Goal: Task Accomplishment & Management: Manage account settings

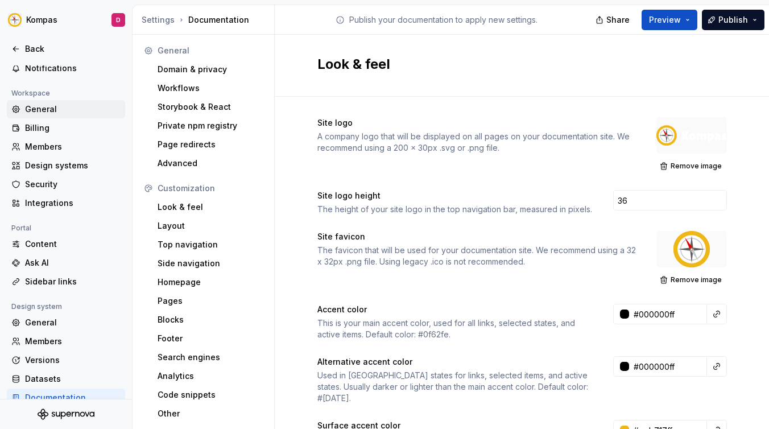
scroll to position [72, 0]
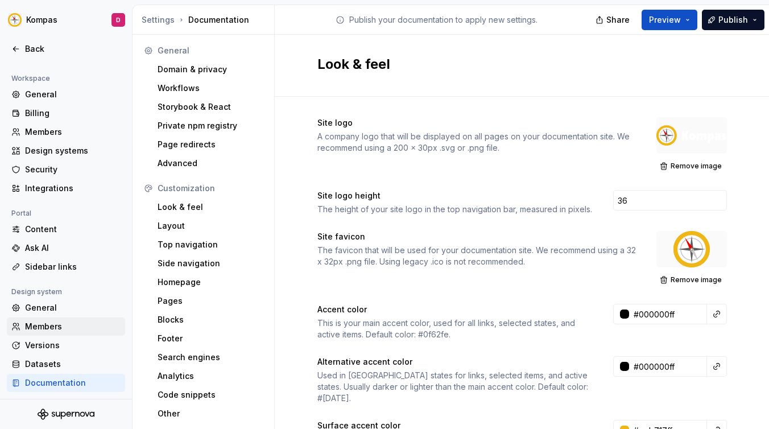
click at [32, 328] on div "Members" at bounding box center [73, 326] width 96 height 11
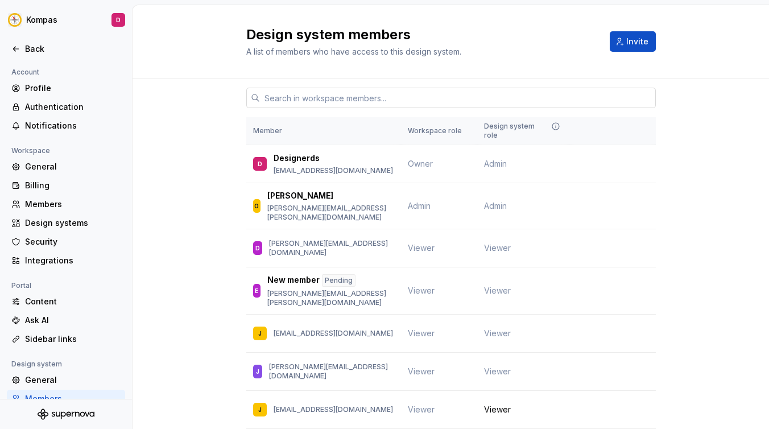
click at [412, 94] on input "text" at bounding box center [458, 98] width 396 height 20
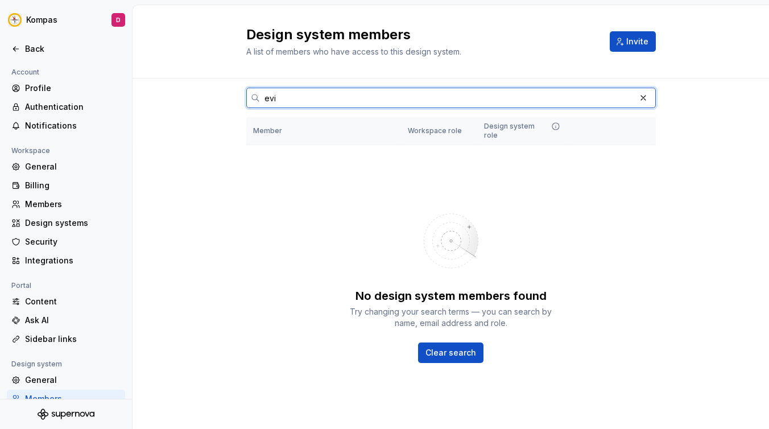
click at [292, 96] on input "evi" at bounding box center [447, 98] width 375 height 20
type input "e"
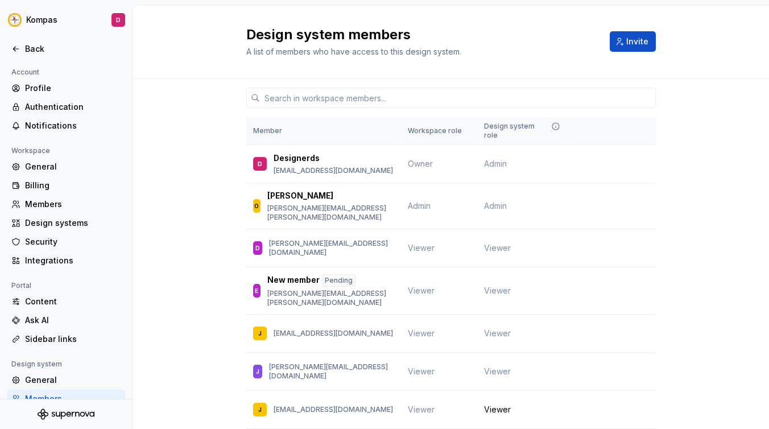
click at [645, 30] on div "Design system members A list of members who have access to this design system. …" at bounding box center [450, 42] width 409 height 32
click at [645, 40] on span "Invite" at bounding box center [637, 41] width 22 height 11
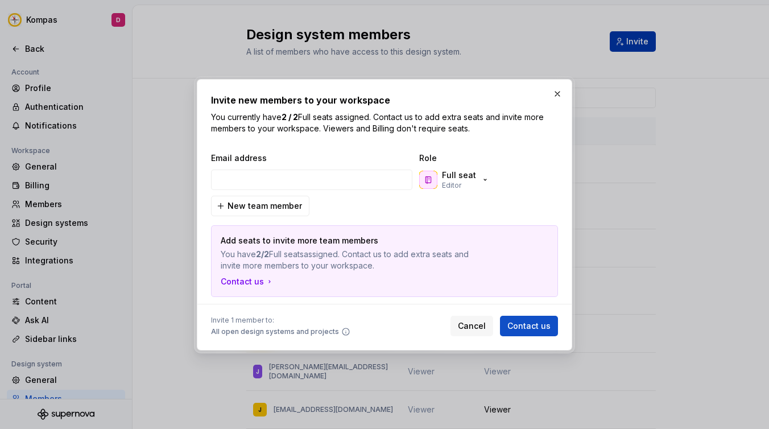
type input "[EMAIL_ADDRESS][DOMAIN_NAME]"
click at [458, 173] on p "Full seat" at bounding box center [459, 174] width 34 height 11
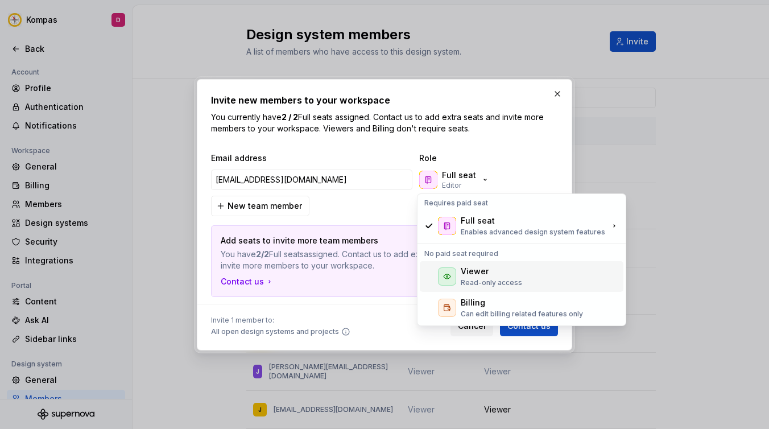
click at [458, 268] on div "Viewer Read-only access" at bounding box center [522, 276] width 204 height 31
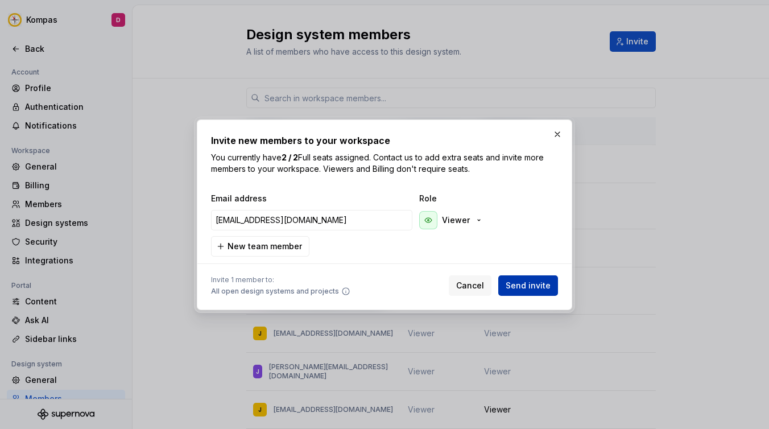
click at [541, 287] on span "Send invite" at bounding box center [527, 285] width 45 height 11
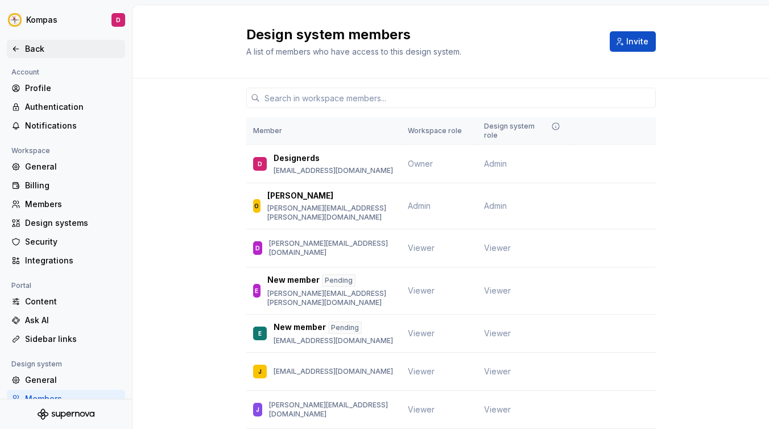
click at [53, 47] on div "Back" at bounding box center [73, 48] width 96 height 11
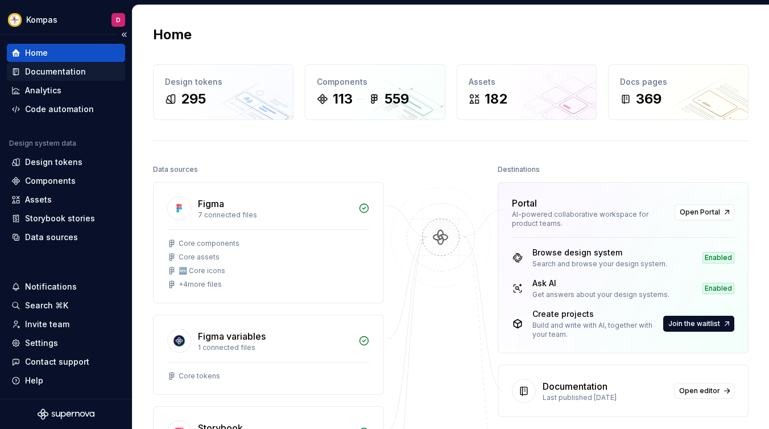
click at [68, 73] on div "Documentation" at bounding box center [55, 71] width 61 height 11
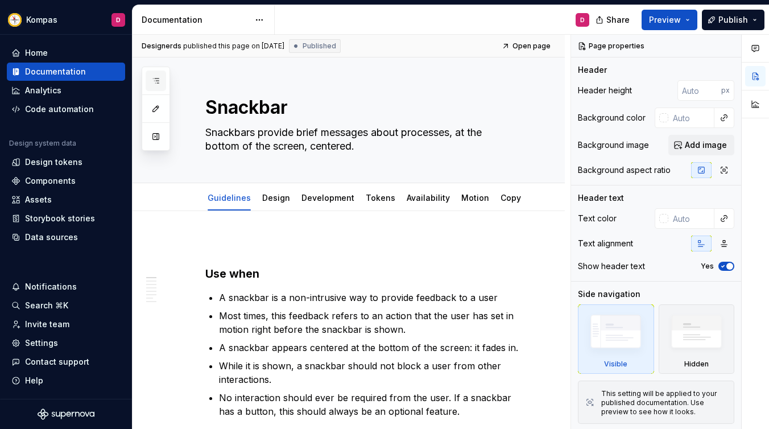
click at [154, 83] on icon "button" at bounding box center [155, 80] width 9 height 9
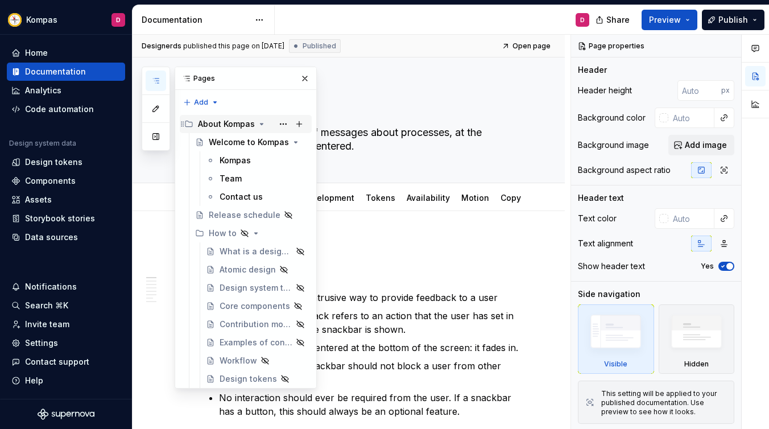
click at [259, 119] on div "About Kompas" at bounding box center [252, 124] width 109 height 16
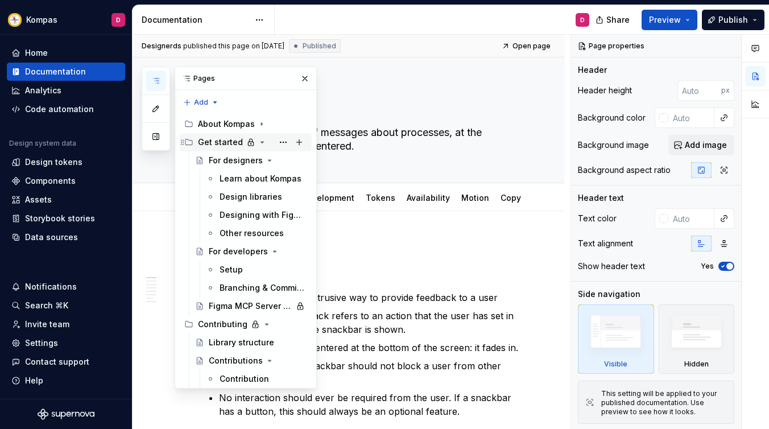
click at [259, 141] on icon "Page tree" at bounding box center [262, 142] width 9 height 9
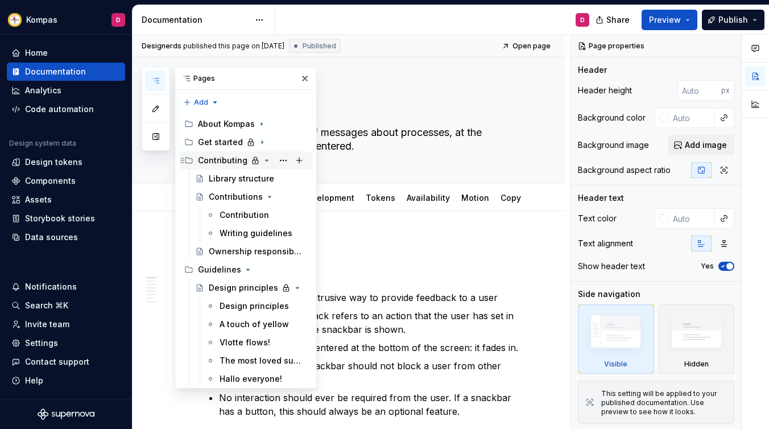
click at [268, 158] on icon "Page tree" at bounding box center [266, 160] width 9 height 9
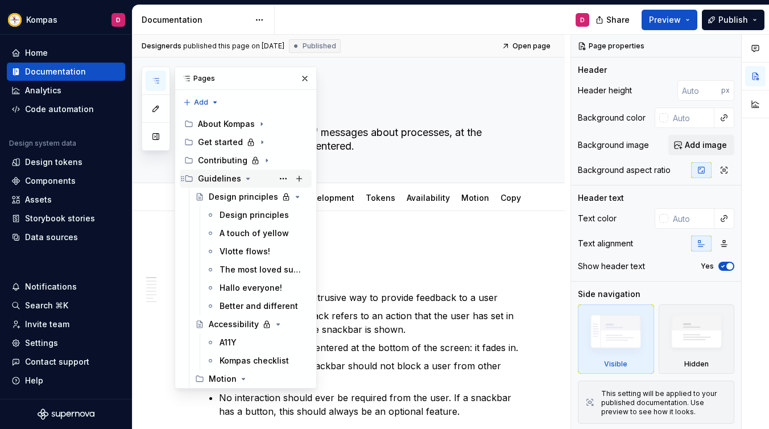
click at [246, 177] on icon "Page tree" at bounding box center [247, 178] width 9 height 9
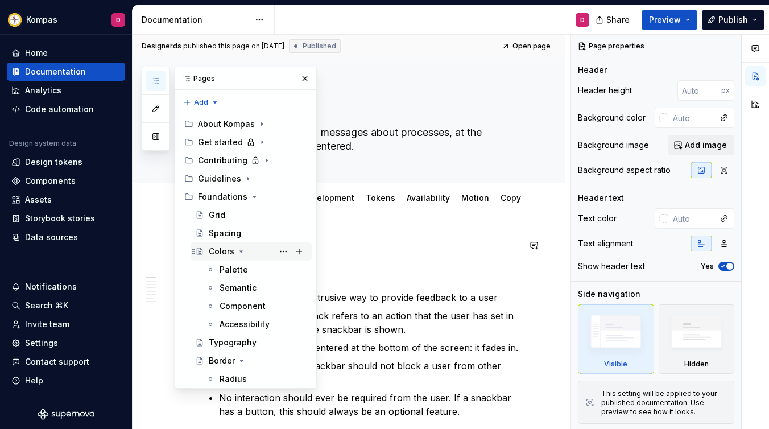
click at [239, 249] on icon "Page tree" at bounding box center [241, 251] width 9 height 9
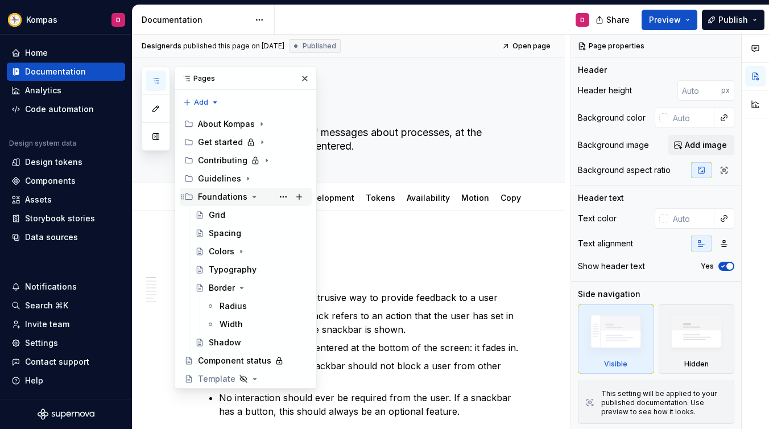
click at [251, 191] on div "Foundations" at bounding box center [252, 197] width 109 height 16
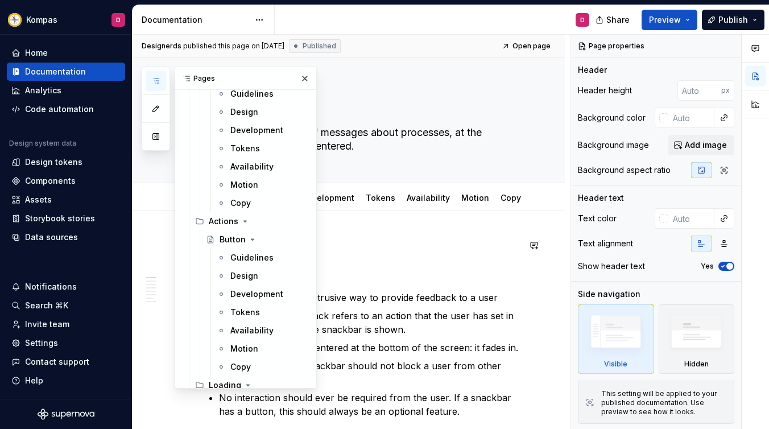
scroll to position [634, 0]
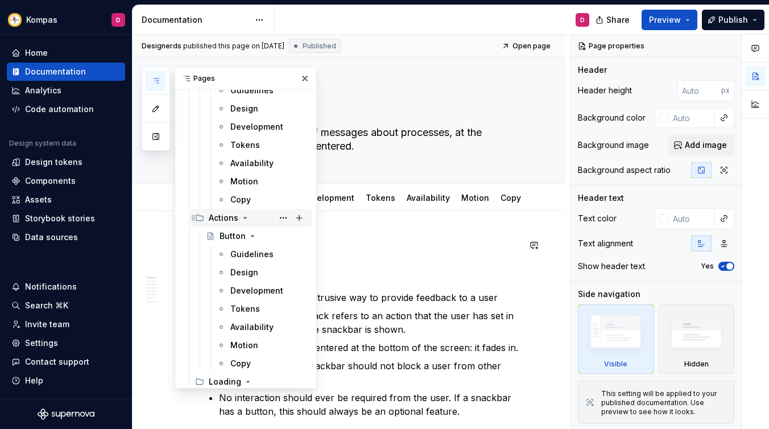
click at [246, 220] on icon "Page tree" at bounding box center [245, 217] width 9 height 9
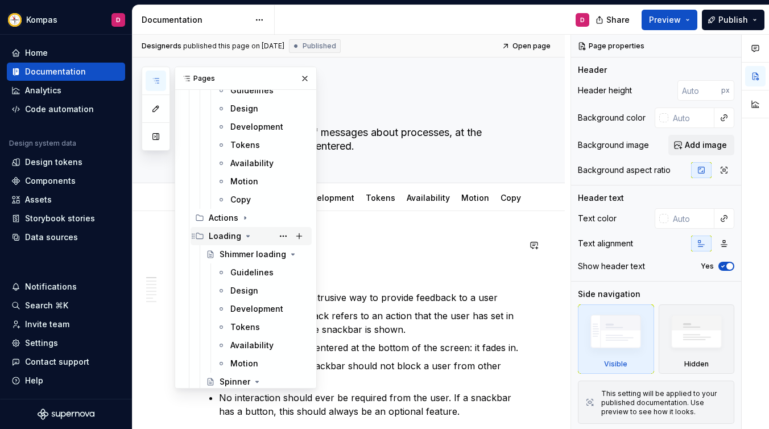
click at [245, 237] on icon "Page tree" at bounding box center [247, 235] width 9 height 9
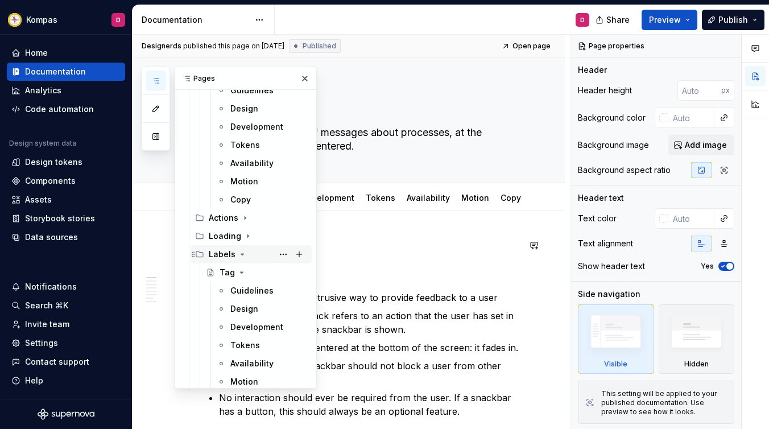
click at [238, 251] on icon "Page tree" at bounding box center [242, 254] width 9 height 9
click at [255, 274] on icon "Page tree" at bounding box center [259, 272] width 9 height 9
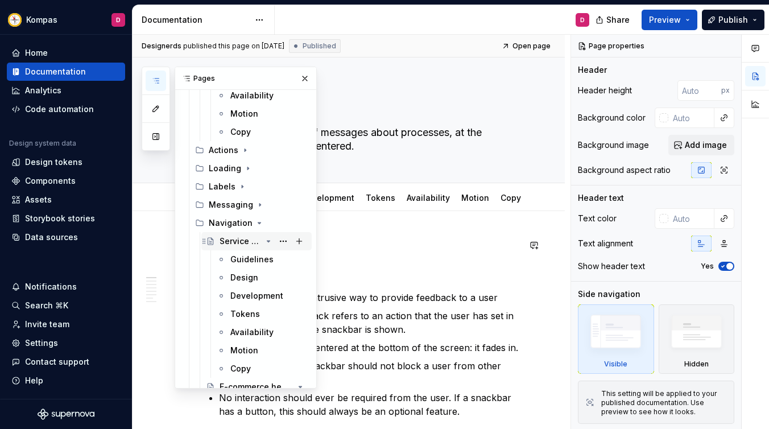
click at [266, 243] on icon "Page tree" at bounding box center [268, 241] width 9 height 9
click at [249, 280] on div "Guidelines" at bounding box center [251, 277] width 43 height 11
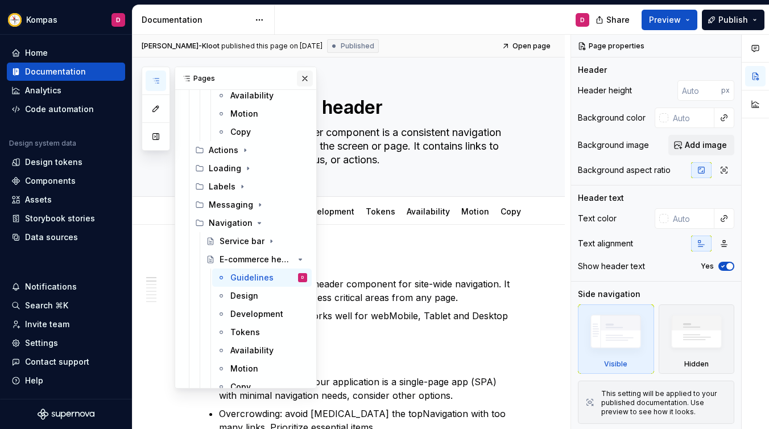
click at [298, 74] on button "button" at bounding box center [305, 79] width 16 height 16
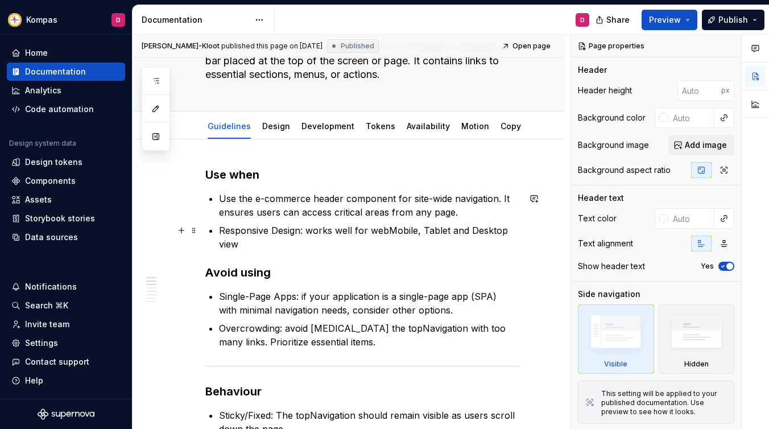
scroll to position [95, 0]
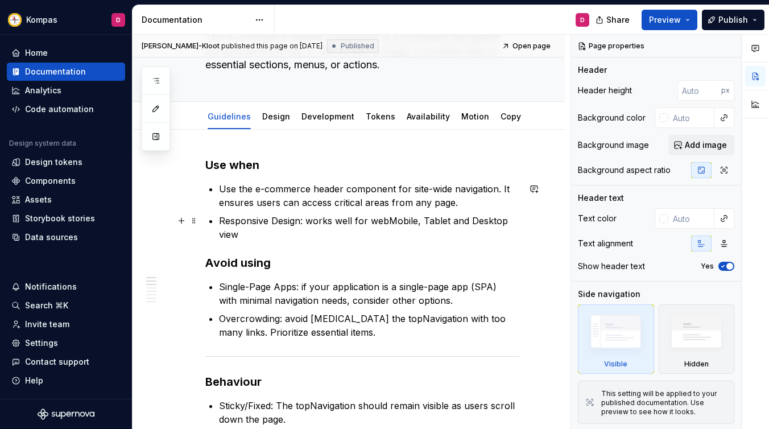
click at [251, 220] on p "Responsive Design: works well for webMobile, Tablet and Desktop view" at bounding box center [369, 227] width 300 height 27
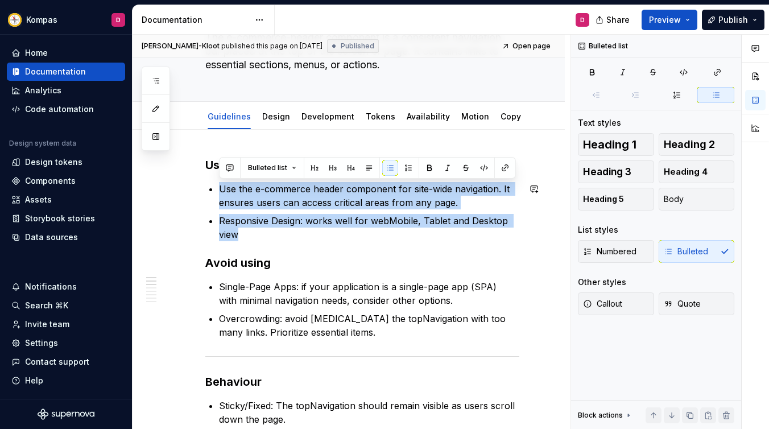
drag, startPoint x: 256, startPoint y: 234, endPoint x: 225, endPoint y: 182, distance: 60.5
click at [225, 182] on ul "Use the e-commerce header component for site-wide navigation. It ensures users …" at bounding box center [369, 211] width 300 height 59
click at [330, 240] on p "Responsive Design: works well for webMobile, Tablet and Desktop view" at bounding box center [369, 227] width 300 height 27
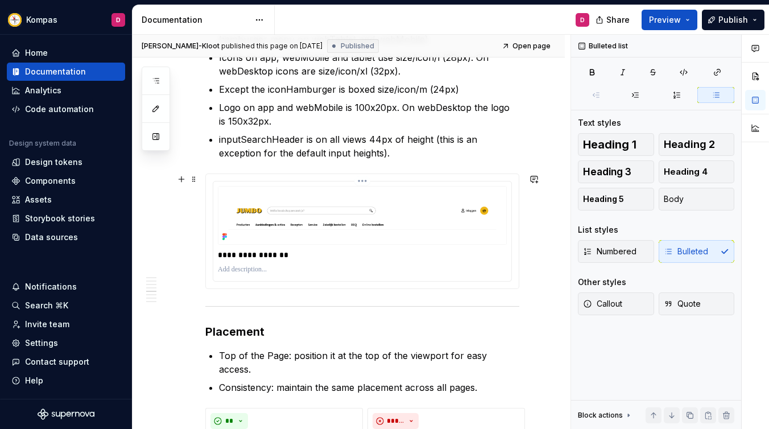
scroll to position [621, 0]
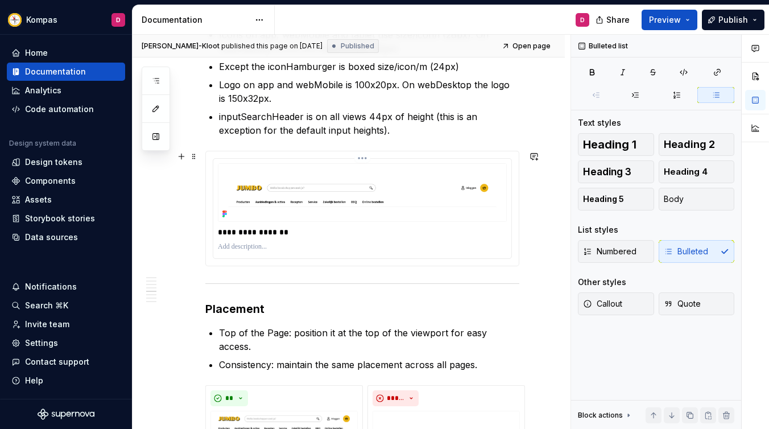
click at [318, 204] on img at bounding box center [362, 192] width 289 height 59
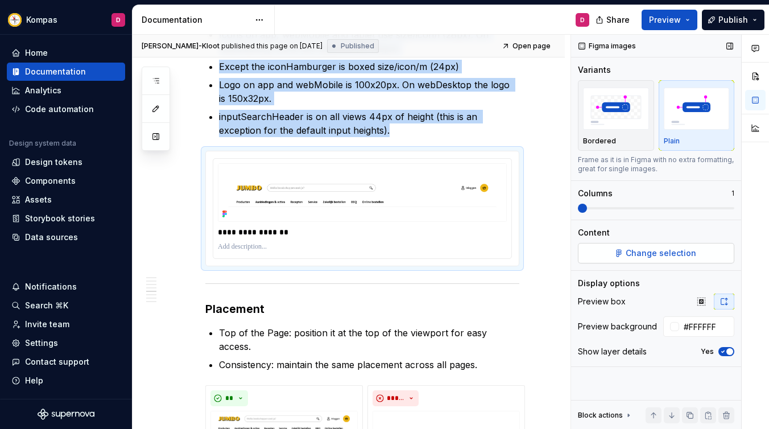
click at [650, 250] on span "Change selection" at bounding box center [660, 252] width 71 height 11
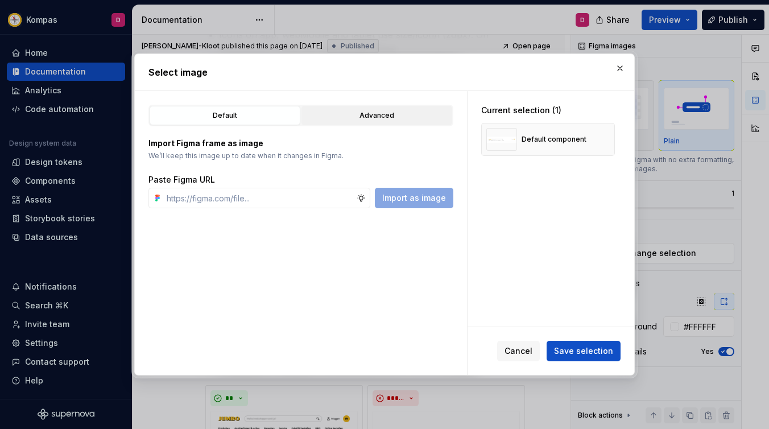
click at [413, 115] on div "Advanced" at bounding box center [376, 115] width 143 height 11
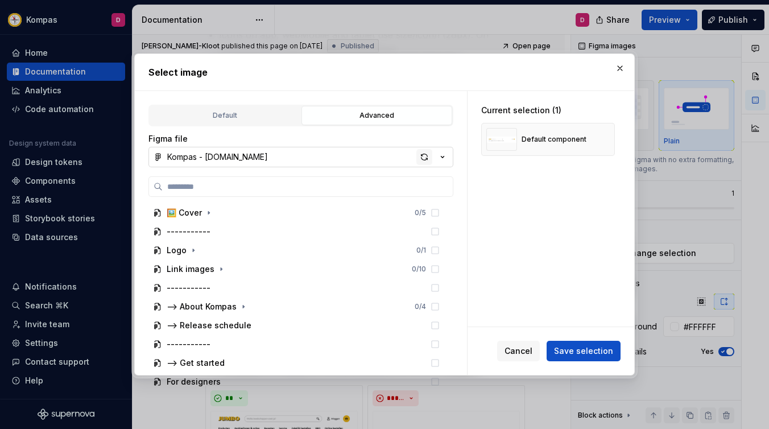
click at [422, 158] on div "button" at bounding box center [424, 157] width 16 height 16
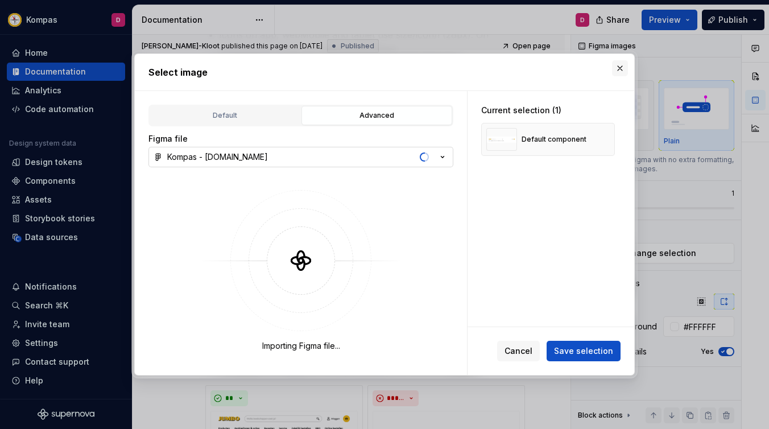
click at [620, 68] on button "button" at bounding box center [620, 68] width 16 height 16
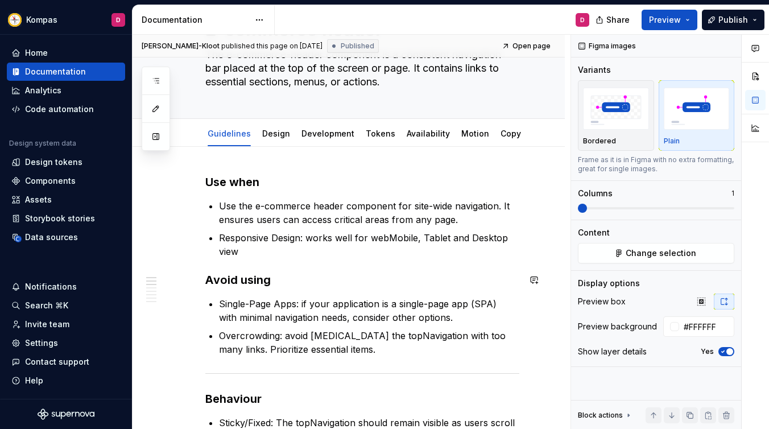
scroll to position [44, 0]
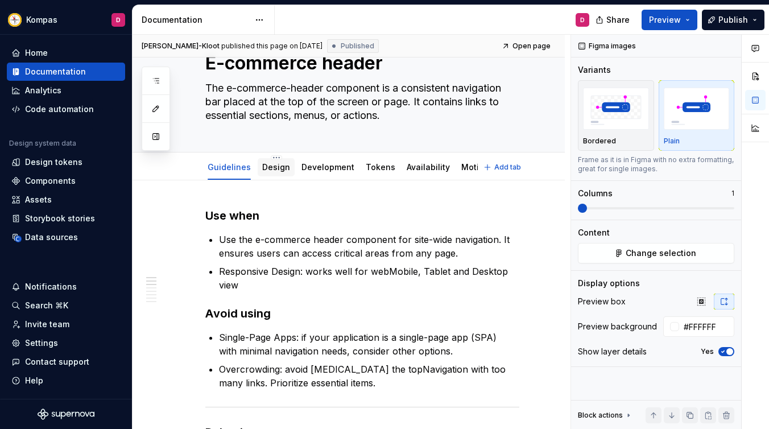
click at [281, 168] on link "Design" at bounding box center [276, 167] width 28 height 10
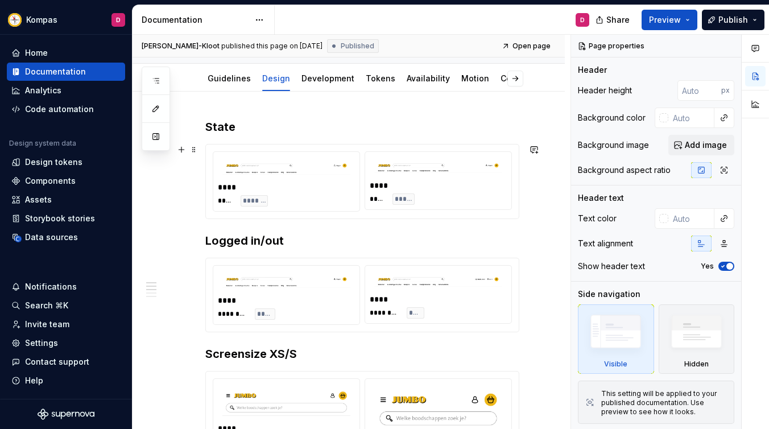
scroll to position [129, 0]
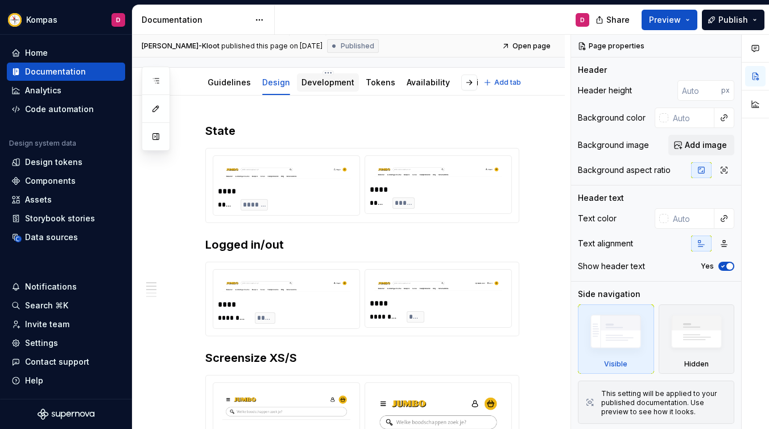
click at [332, 85] on link "Development" at bounding box center [327, 82] width 53 height 10
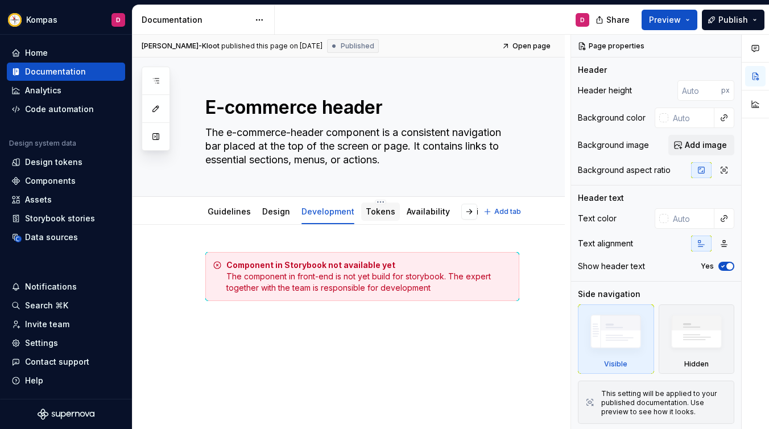
click at [366, 216] on div "Tokens" at bounding box center [381, 211] width 30 height 11
click at [378, 214] on link "Tokens" at bounding box center [381, 211] width 30 height 10
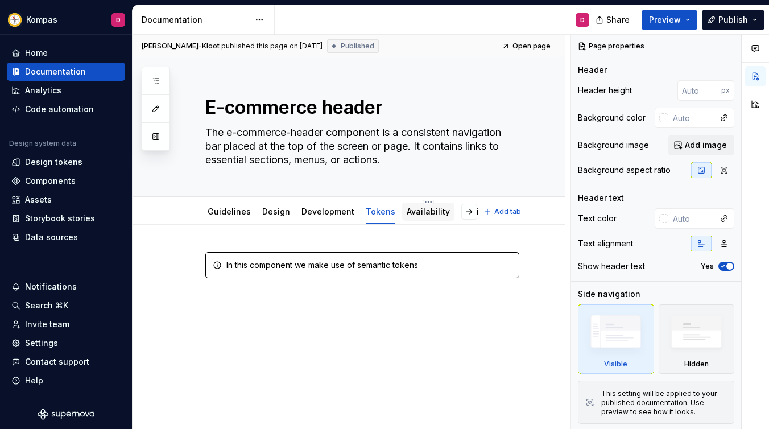
click at [408, 216] on link "Availability" at bounding box center [428, 211] width 43 height 10
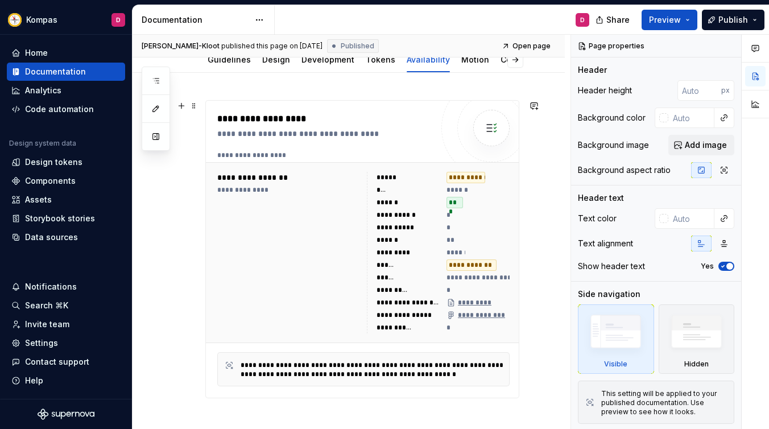
scroll to position [152, 0]
click at [65, 179] on div "Components" at bounding box center [50, 180] width 51 height 11
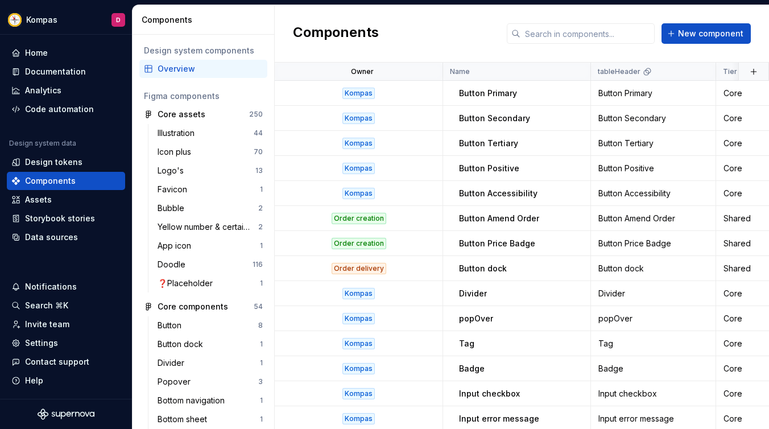
click at [500, 39] on div "Components New component" at bounding box center [522, 33] width 494 height 57
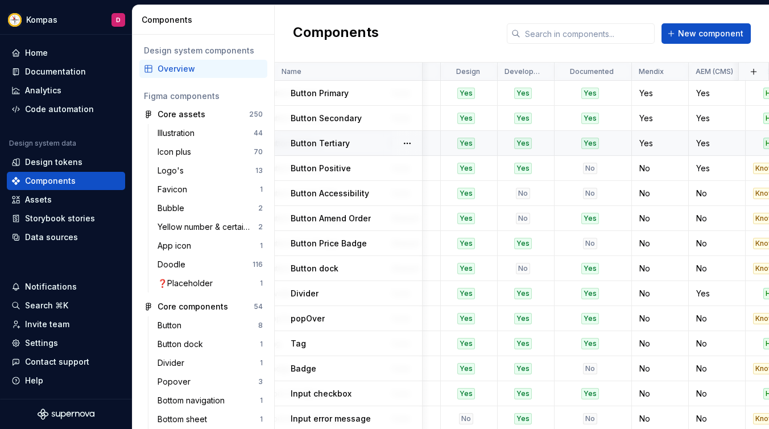
scroll to position [0, 329]
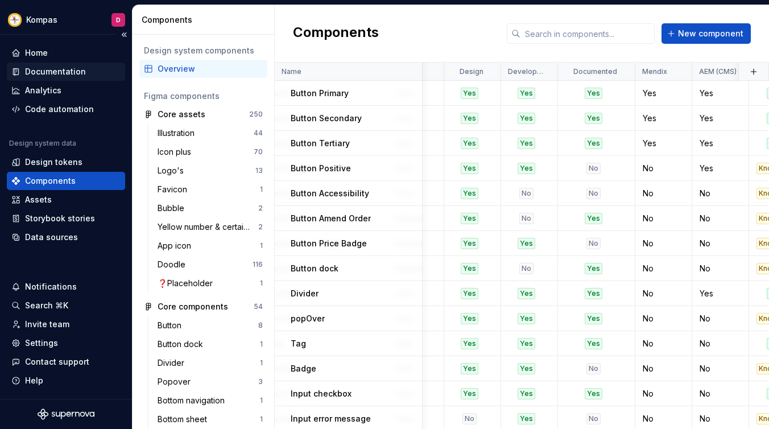
click at [78, 64] on div "Documentation" at bounding box center [66, 72] width 118 height 18
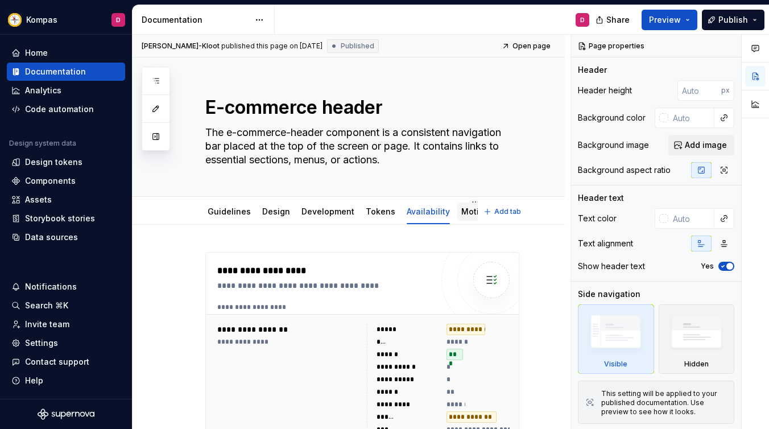
click at [461, 212] on link "Motion" at bounding box center [475, 211] width 28 height 10
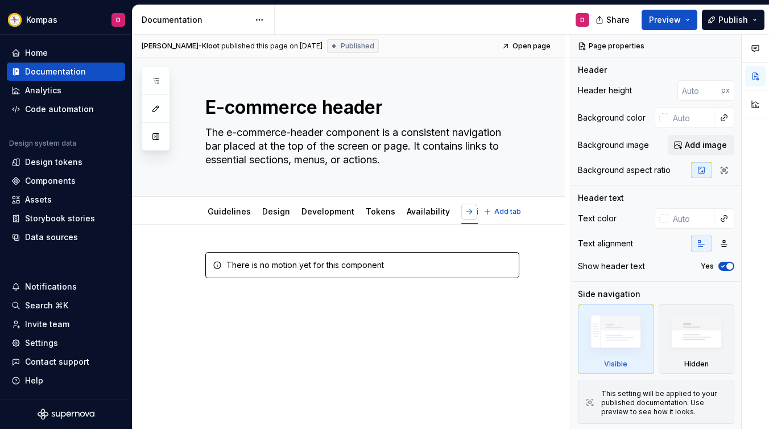
click at [477, 212] on button "button" at bounding box center [469, 212] width 16 height 16
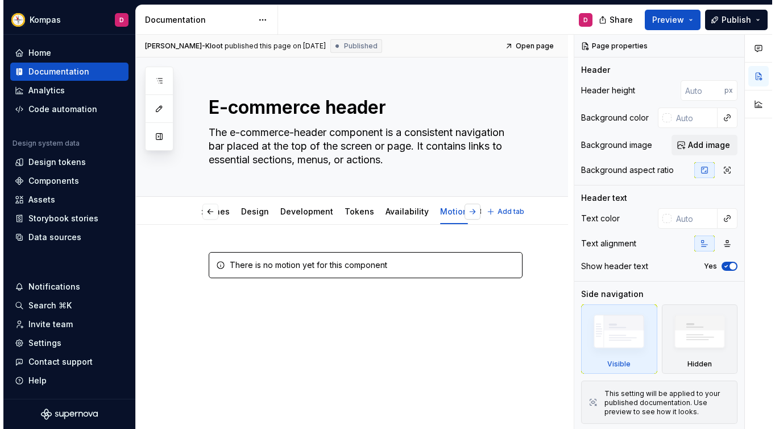
scroll to position [0, 32]
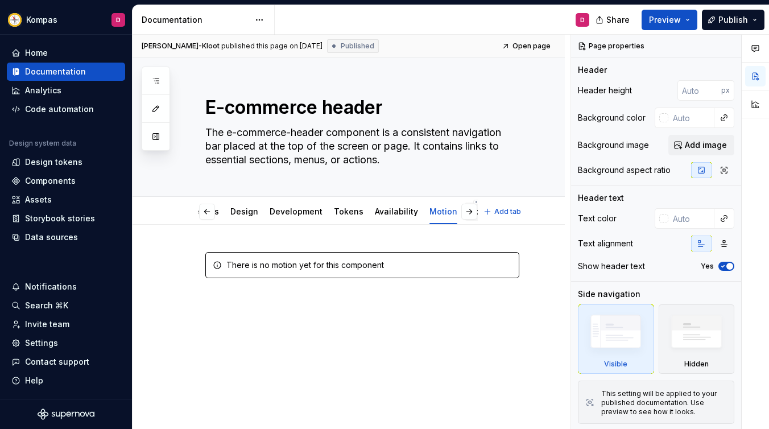
click at [464, 212] on div "Copy" at bounding box center [479, 211] width 30 height 18
click at [469, 211] on link "Copy" at bounding box center [479, 211] width 20 height 10
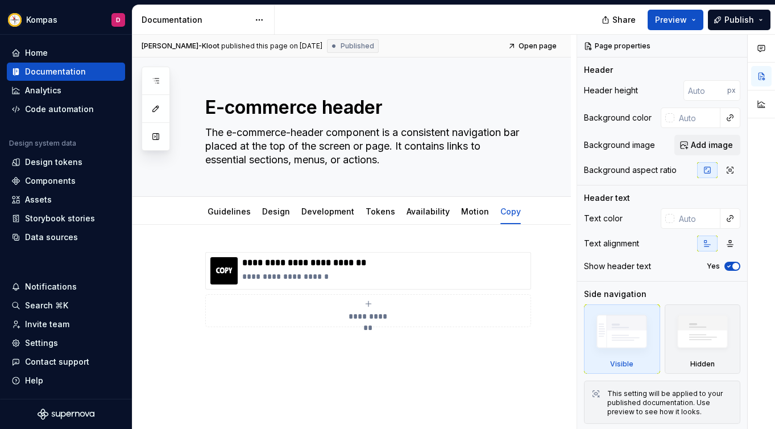
type textarea "*"
